Goal: Find specific page/section: Find specific page/section

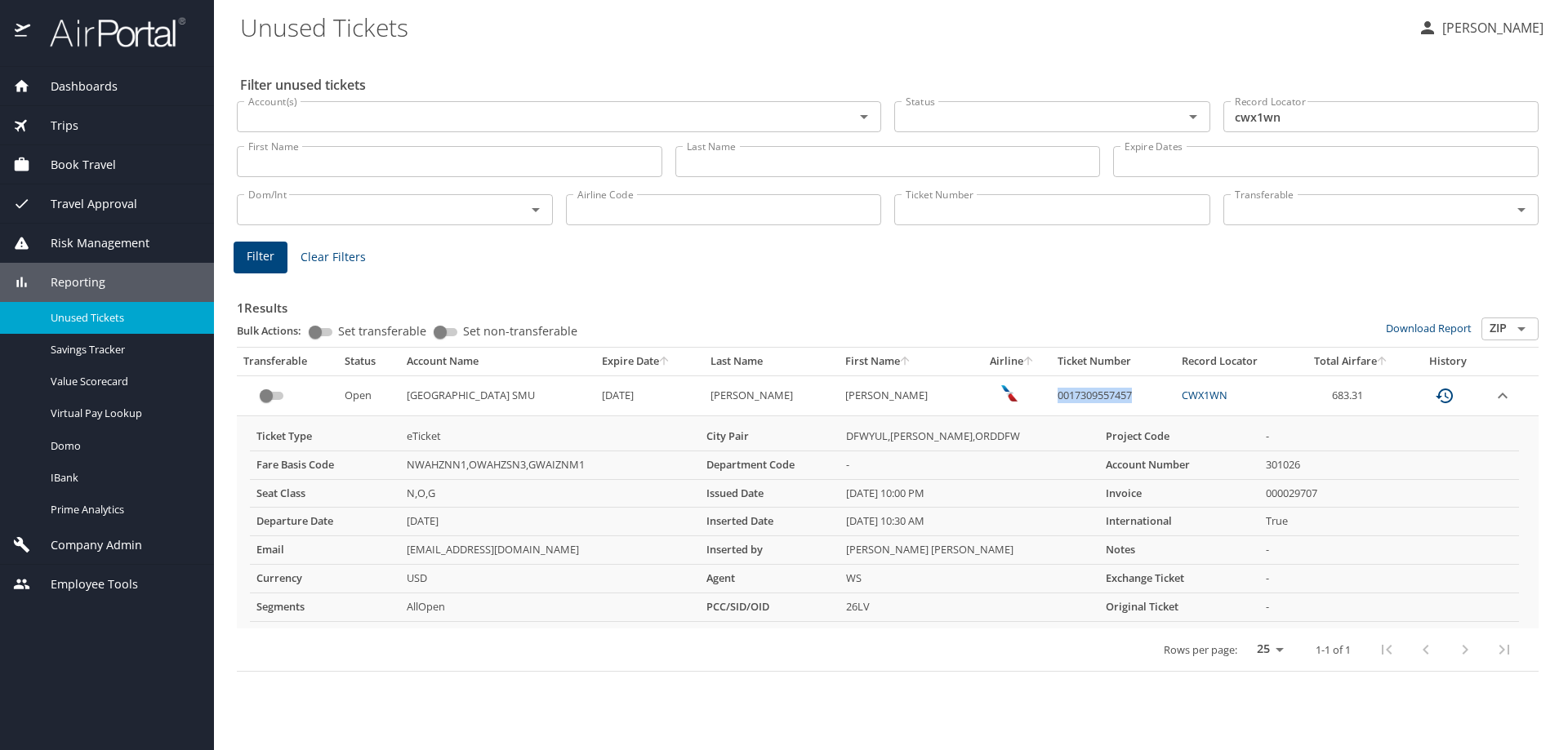
click at [75, 536] on div "Company Admin" at bounding box center [107, 545] width 214 height 39
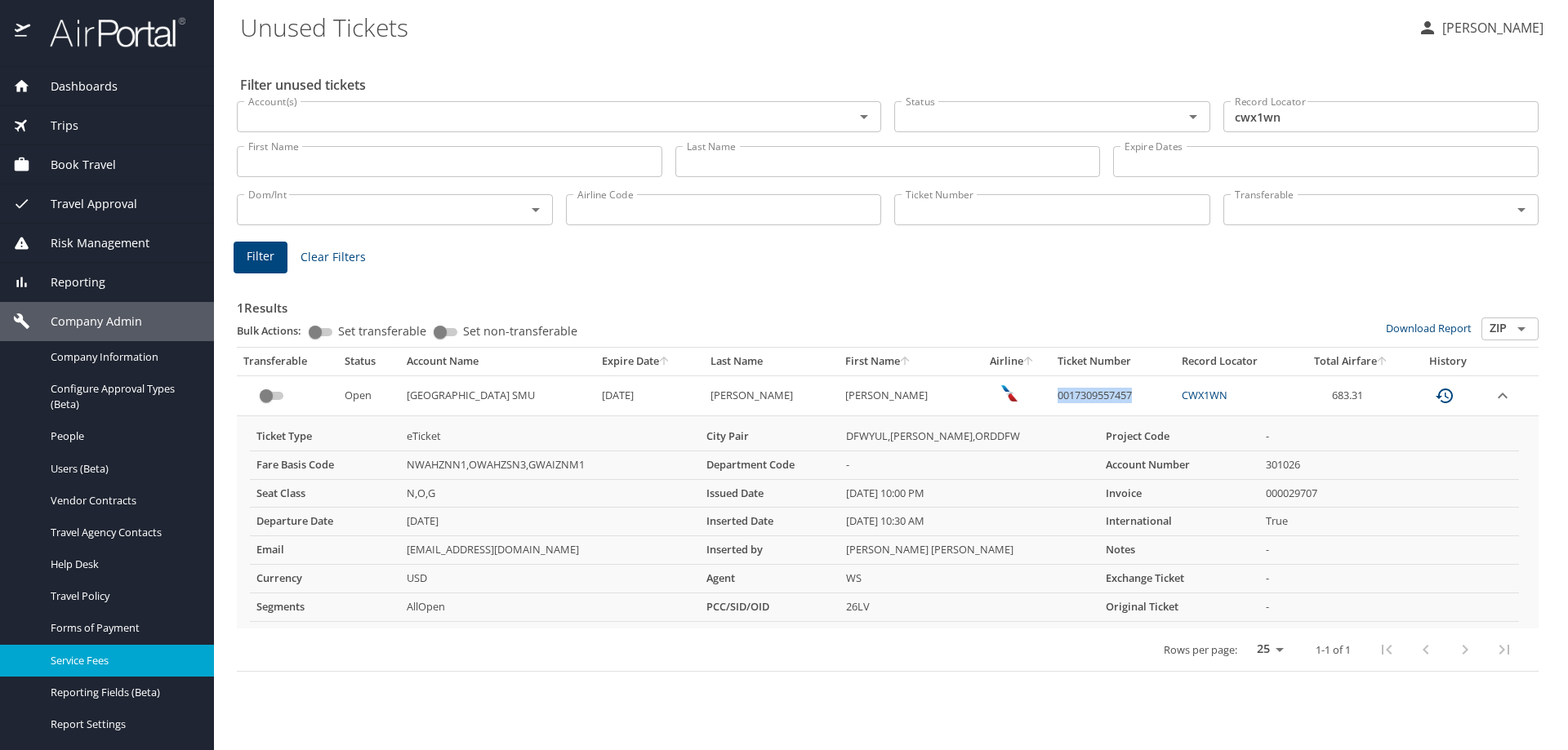
click at [110, 656] on span "Service Fees" at bounding box center [122, 661] width 144 height 15
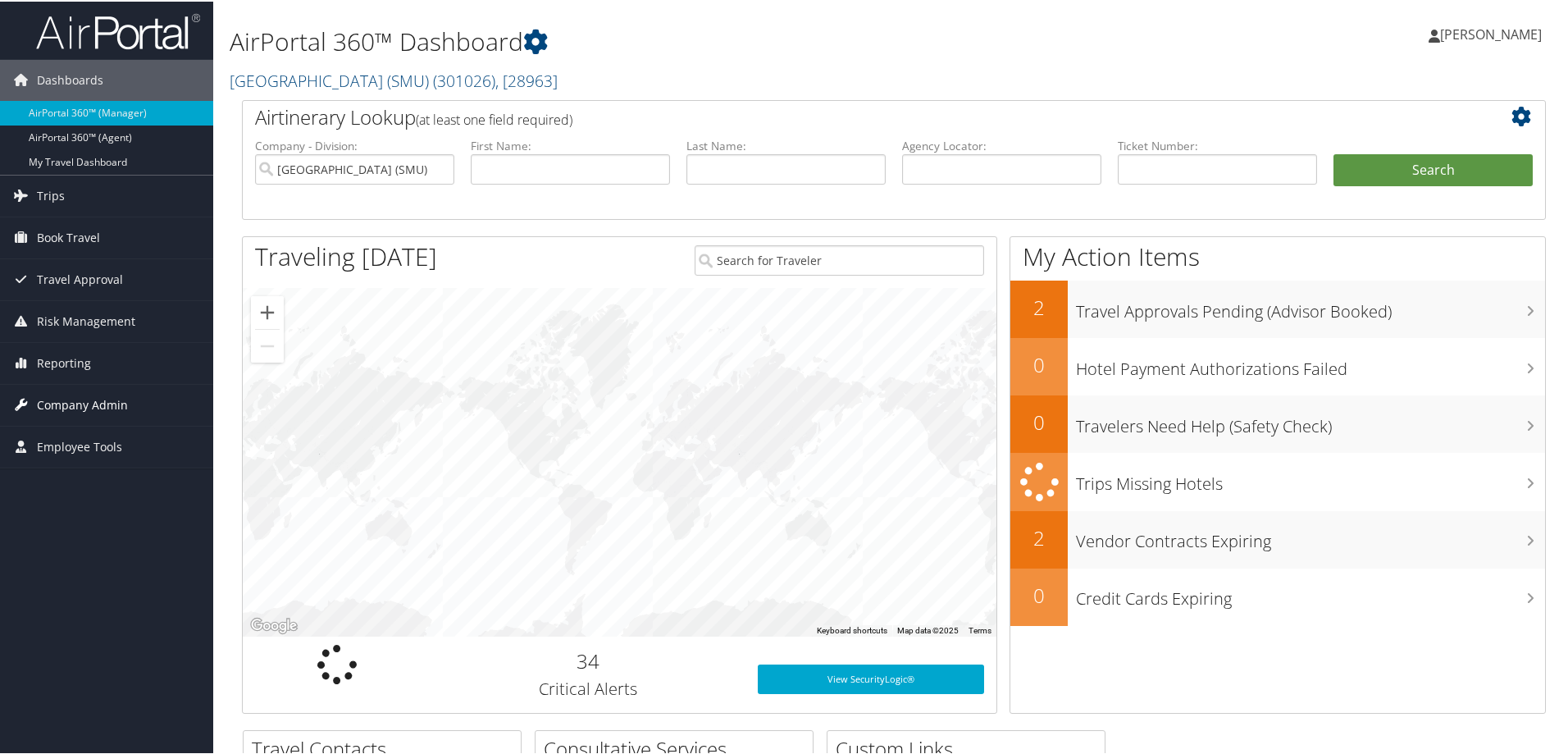
click at [51, 400] on span "Company Admin" at bounding box center [83, 404] width 91 height 41
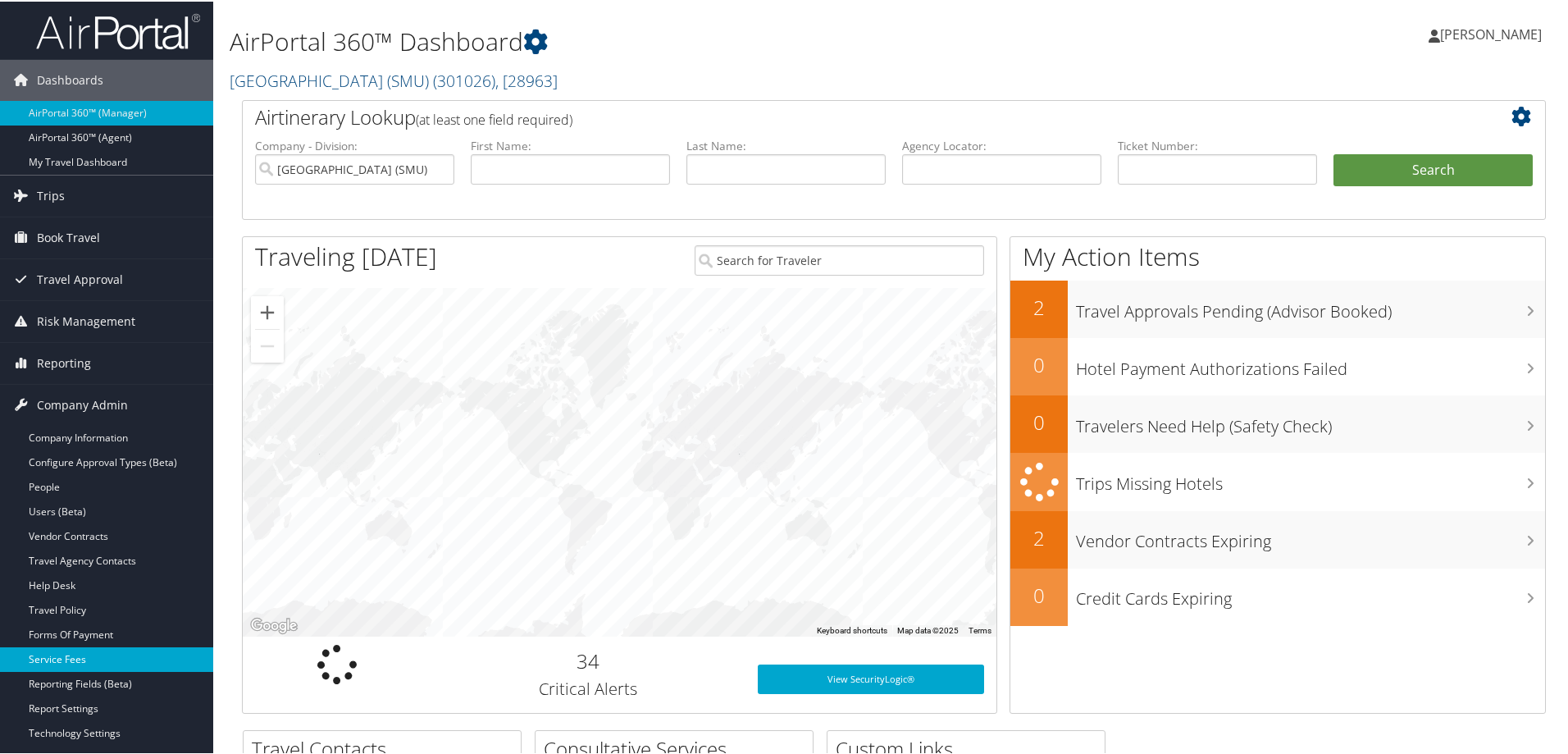
click at [45, 653] on link "Service Fees" at bounding box center [107, 658] width 213 height 25
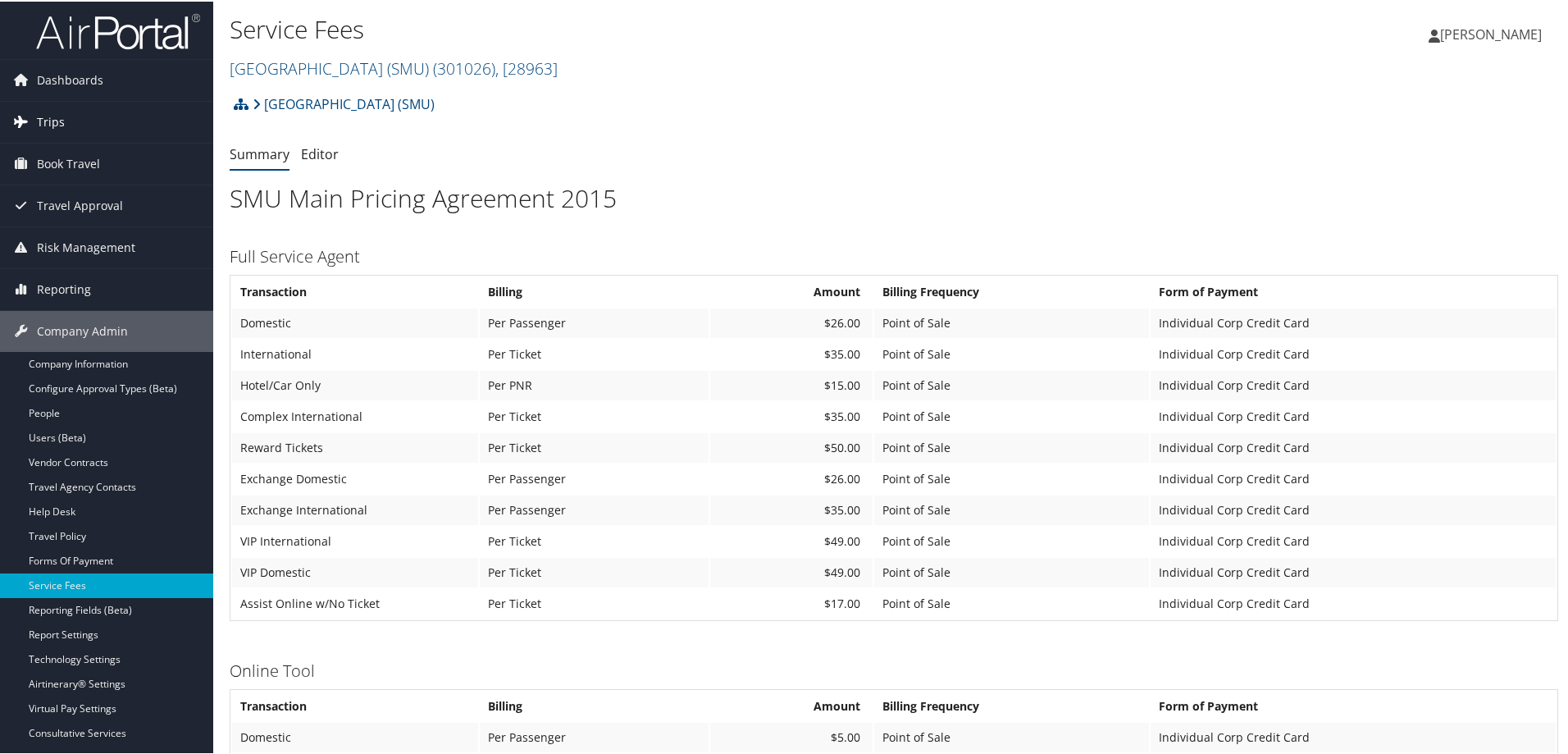
click at [56, 110] on span "Trips" at bounding box center [50, 120] width 28 height 41
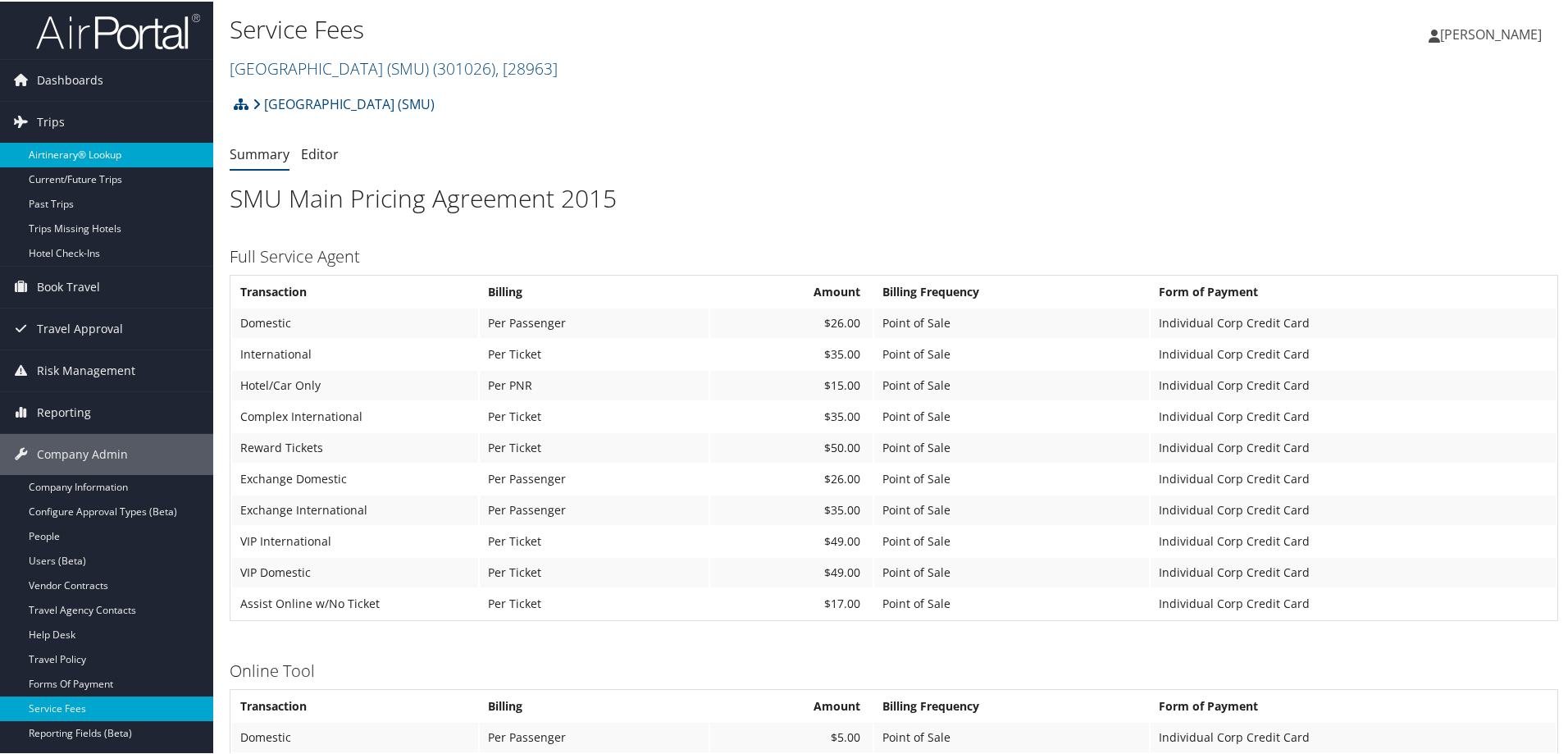
click at [71, 148] on link "Airtinerary® Lookup" at bounding box center [107, 153] width 213 height 25
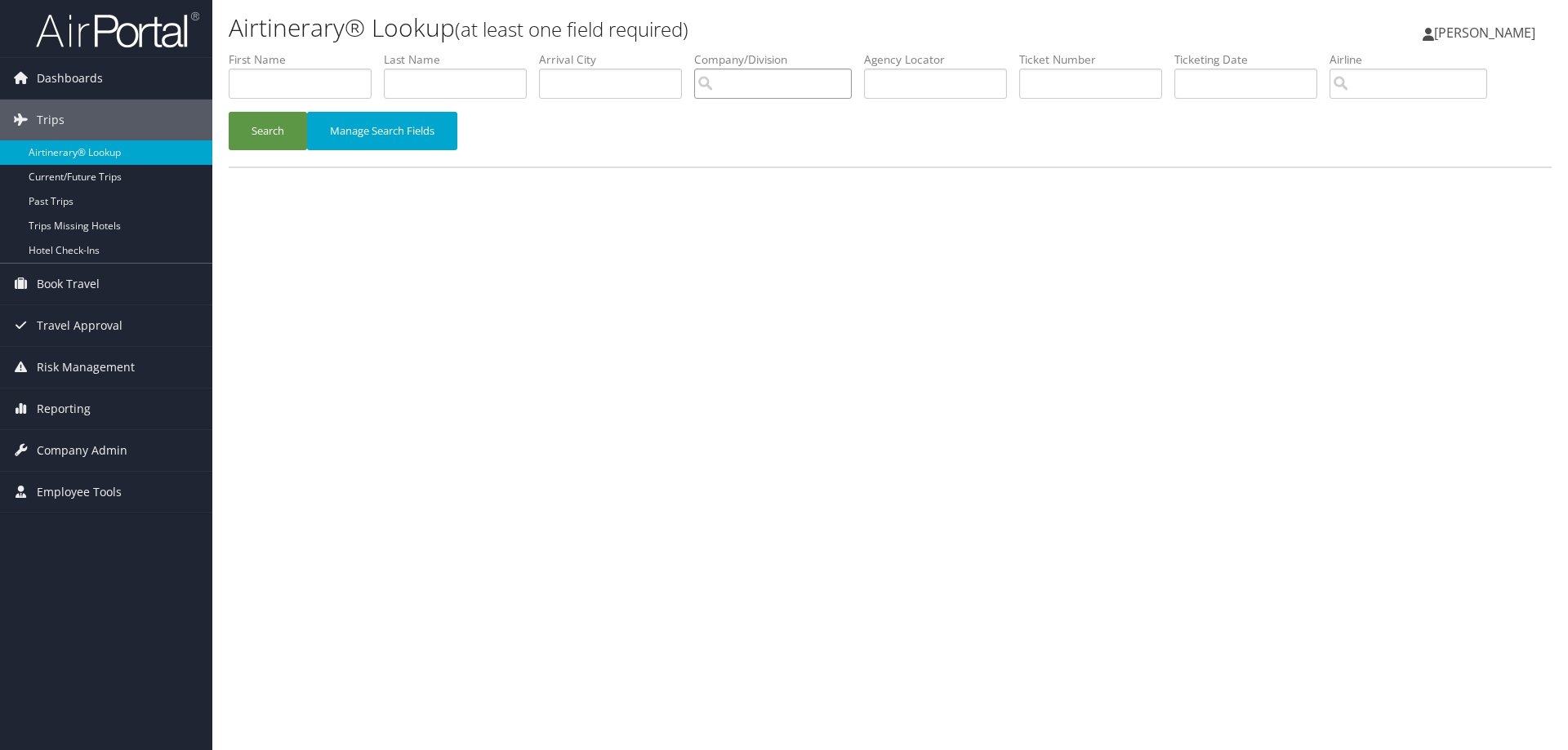
click at [739, 80] on input "search" at bounding box center [773, 83] width 157 height 30
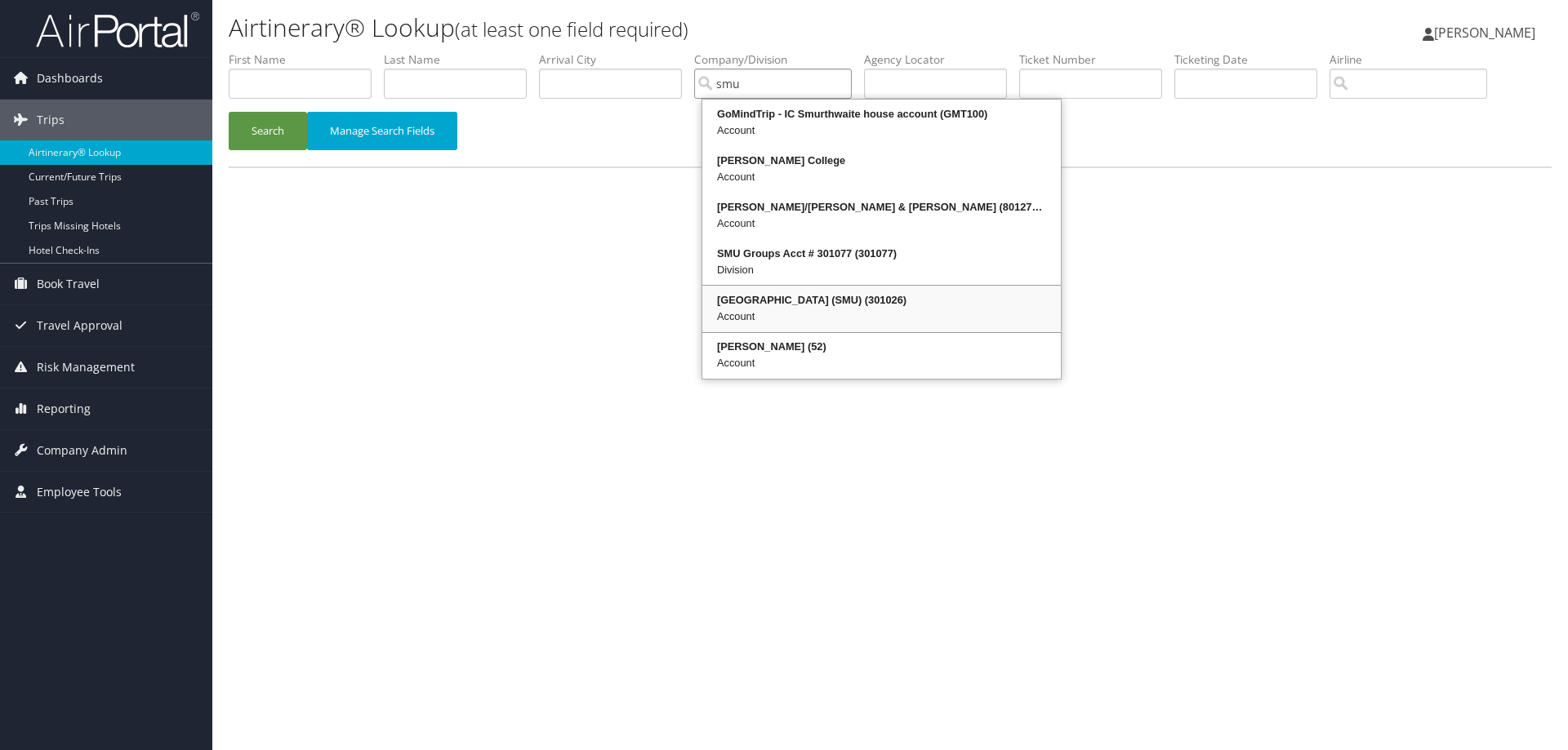
click at [896, 299] on div "Southern Methodist University (SMU) (301026)" at bounding box center [881, 300] width 353 height 16
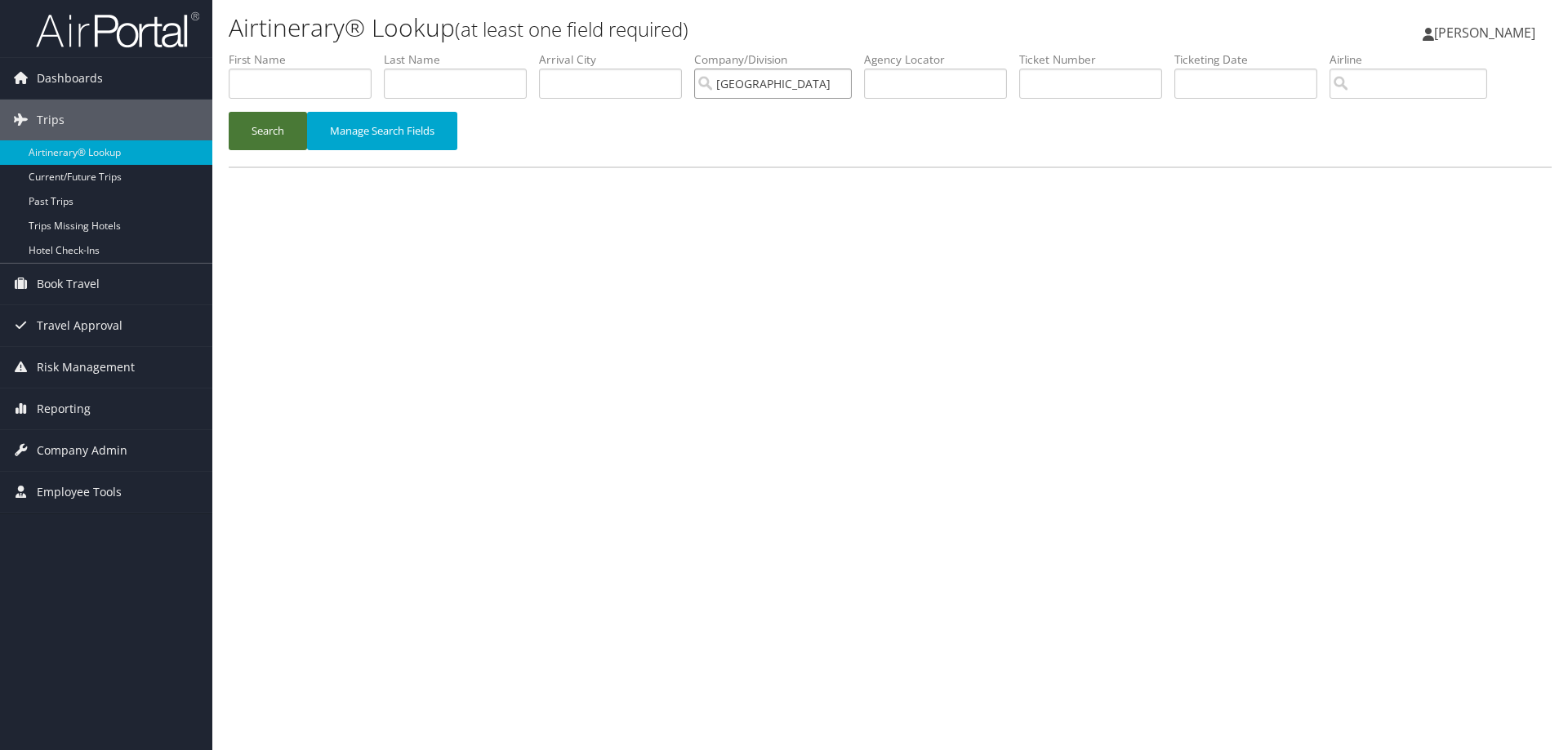
type input "[GEOGRAPHIC_DATA] (SMU)"
drag, startPoint x: 273, startPoint y: 132, endPoint x: 287, endPoint y: 128, distance: 14.6
click at [272, 132] on button "Search" at bounding box center [267, 131] width 79 height 39
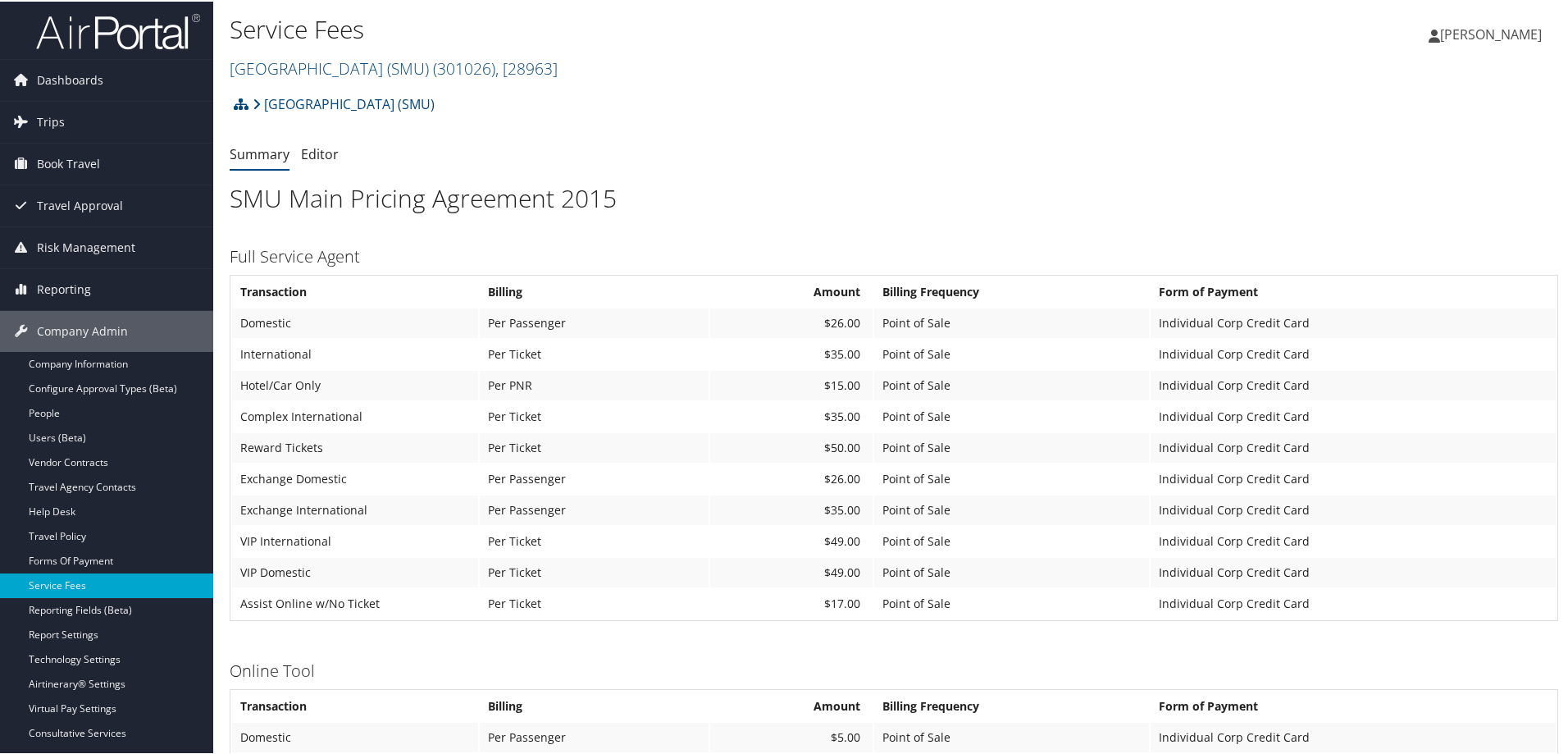
click at [470, 30] on h1 "Service Fees" at bounding box center [672, 28] width 886 height 34
click at [496, 57] on span "( 301026 )" at bounding box center [464, 67] width 63 height 22
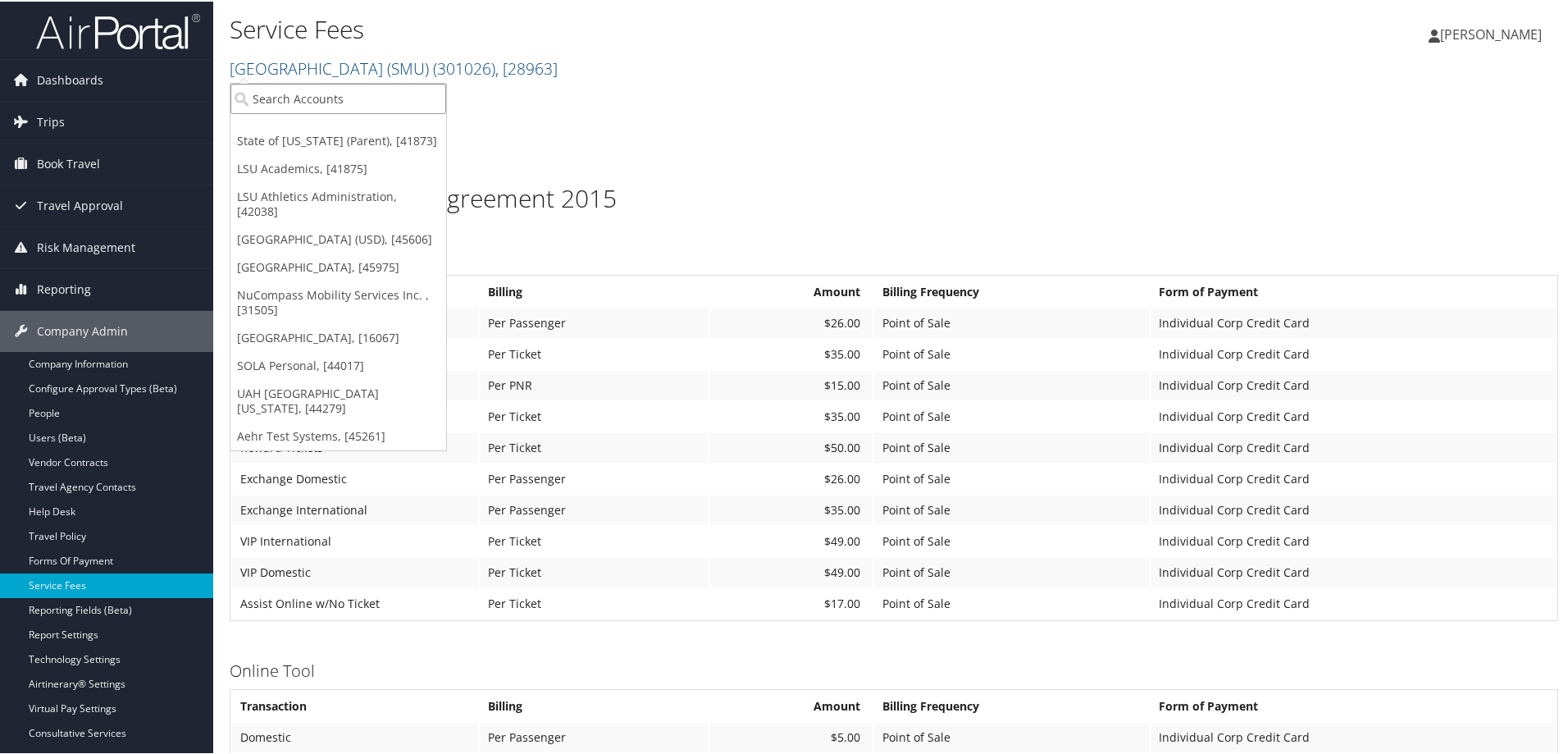
click at [353, 97] on input "search" at bounding box center [338, 97] width 216 height 30
type input "LSU"
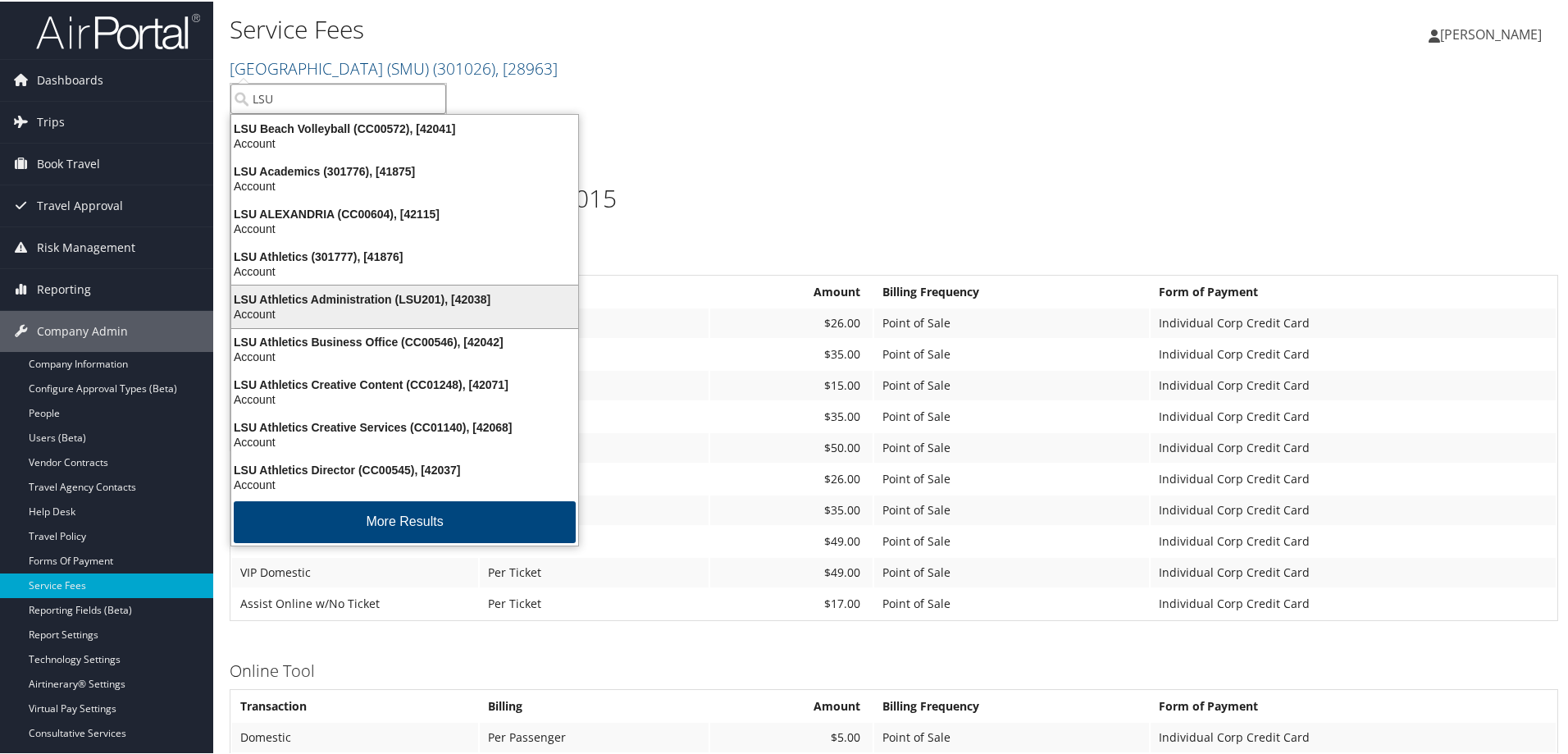
click at [344, 299] on div "LSU Athletics Administration (LSU201), [42038]" at bounding box center [404, 298] width 366 height 15
